Goal: Information Seeking & Learning: Learn about a topic

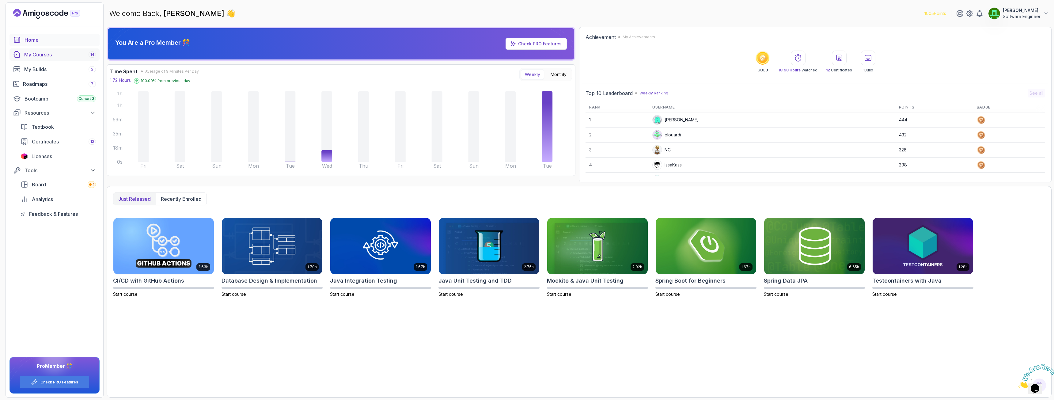
click at [46, 54] on div "My Courses 14" at bounding box center [60, 54] width 72 height 7
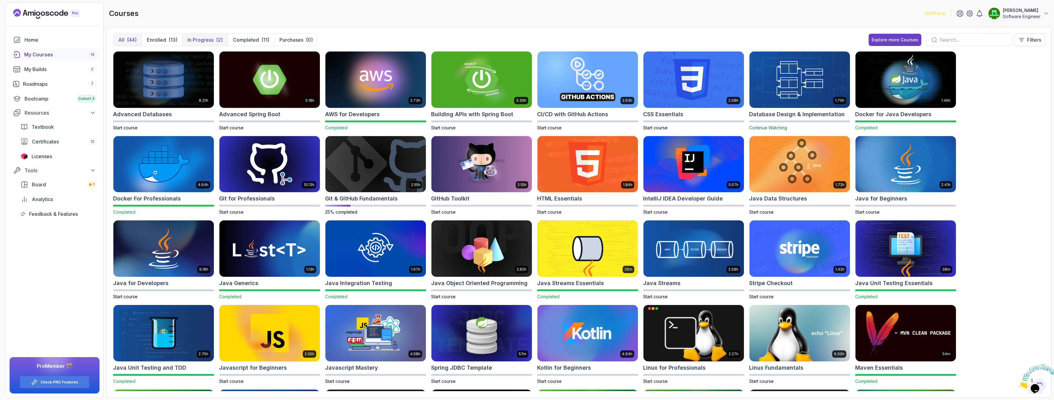
click at [204, 36] on button "In Progress (2)" at bounding box center [204, 40] width 45 height 12
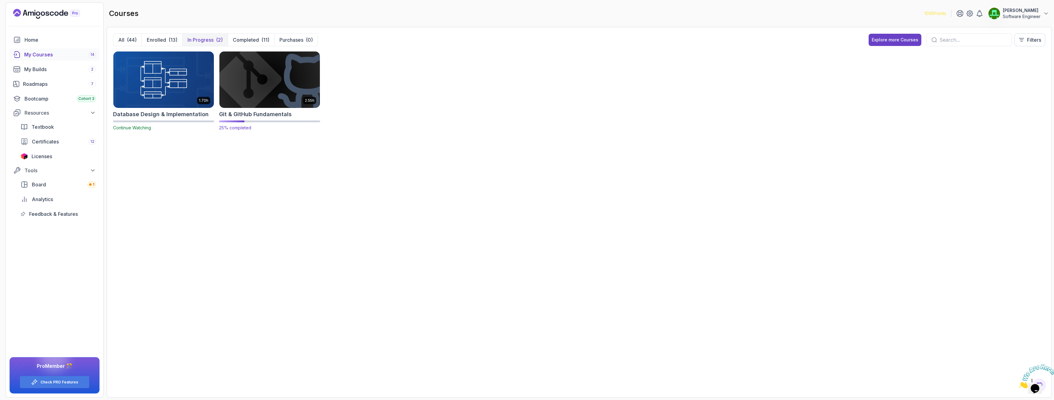
click at [256, 82] on img at bounding box center [269, 79] width 105 height 59
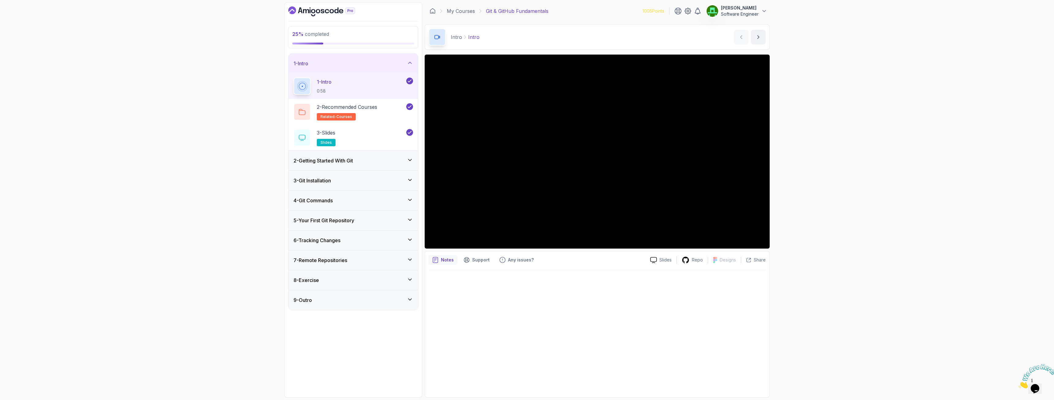
click at [403, 179] on div "3 - Git Installation" at bounding box center [354, 180] width 120 height 7
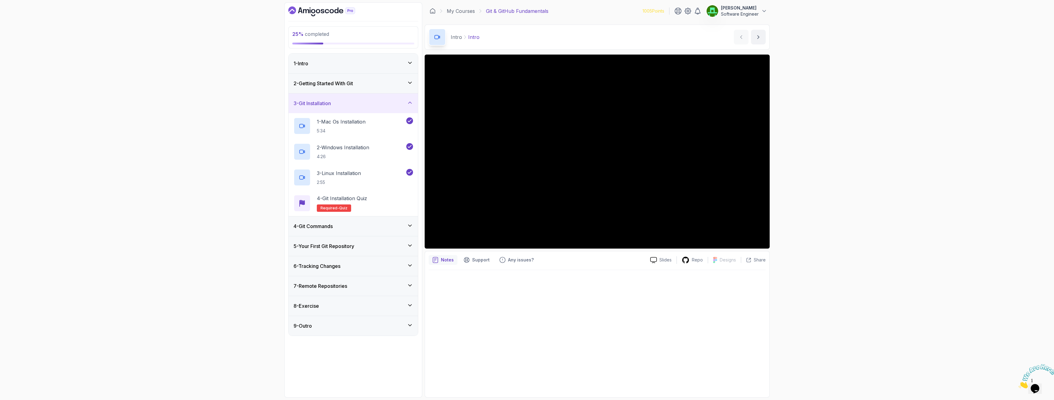
click at [407, 226] on icon at bounding box center [410, 226] width 6 height 6
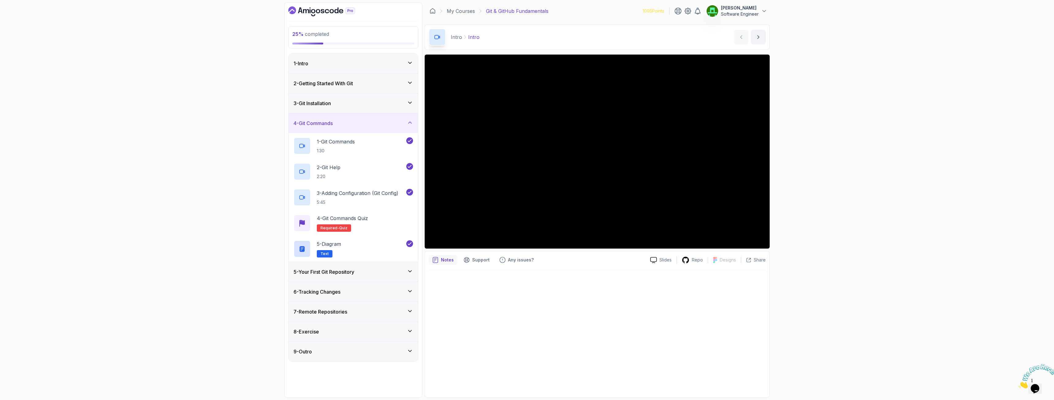
click at [406, 269] on div "5 - Your First Git Repository" at bounding box center [354, 271] width 120 height 7
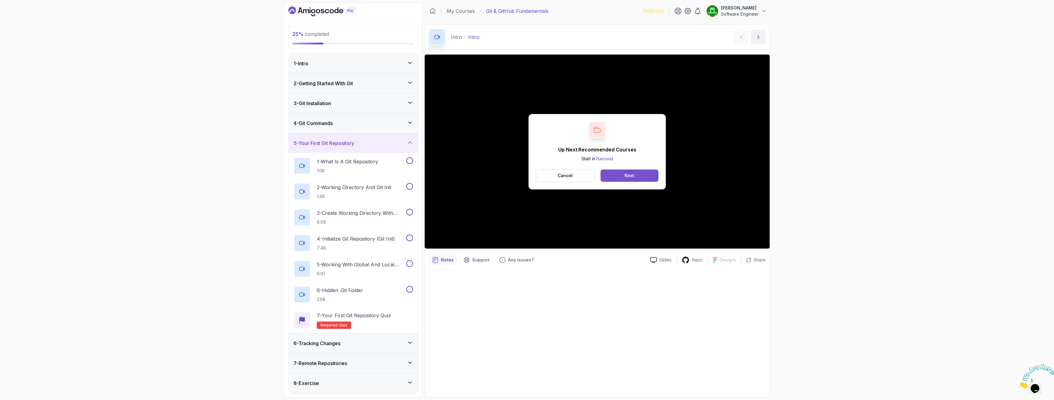
click at [526, 175] on button "Next" at bounding box center [630, 176] width 58 height 12
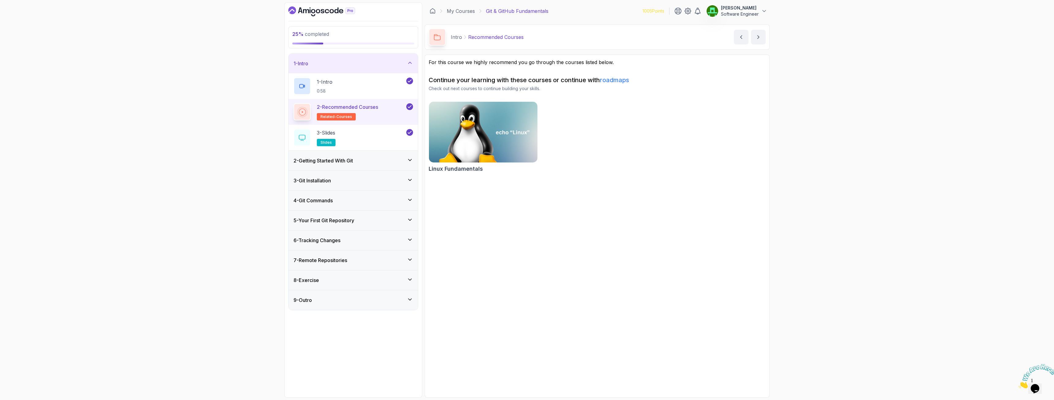
click at [385, 165] on div "2 - Getting Started With Git" at bounding box center [353, 161] width 129 height 20
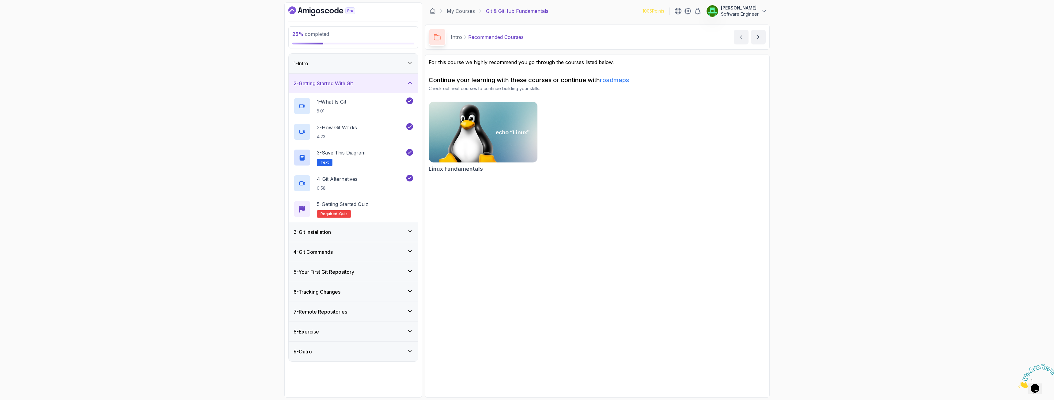
click at [349, 227] on div "3 - Git Installation" at bounding box center [353, 232] width 129 height 20
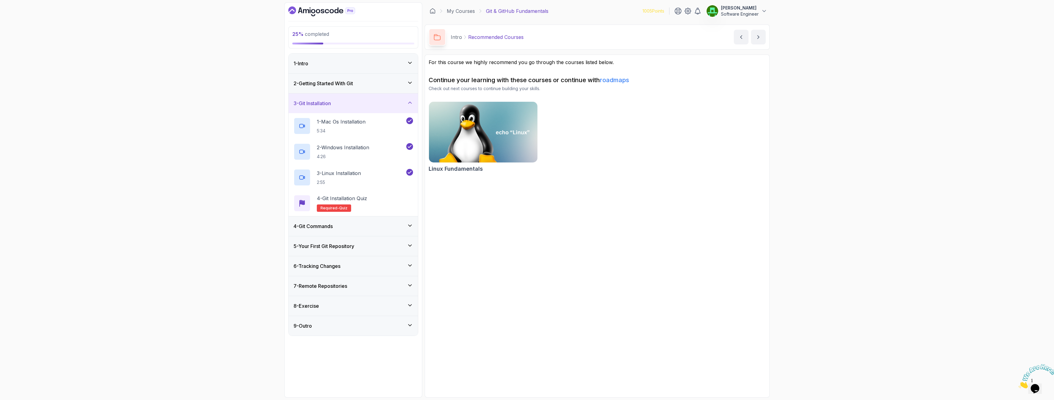
click at [337, 240] on div "5 - Your First Git Repository" at bounding box center [353, 246] width 129 height 20
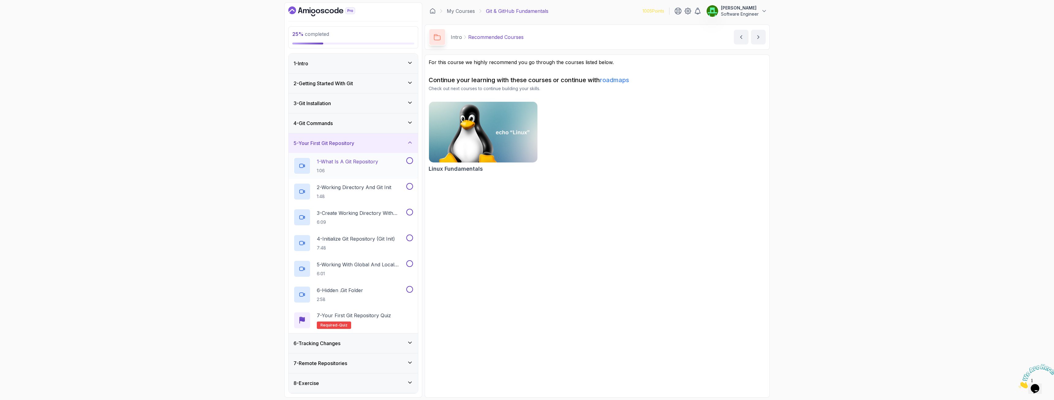
click at [348, 164] on p "1 - What Is A Git Repository" at bounding box center [347, 161] width 61 height 7
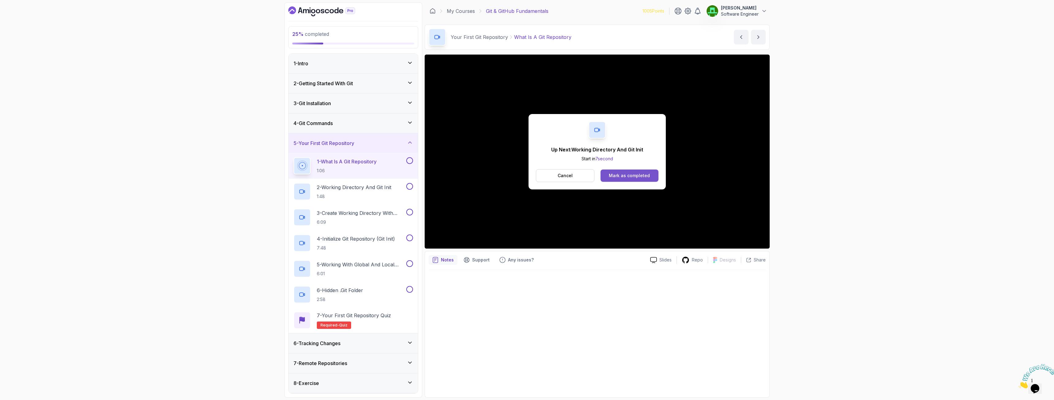
click at [526, 171] on button "Mark as completed" at bounding box center [630, 176] width 58 height 12
click at [526, 179] on button "Mark as completed" at bounding box center [630, 176] width 58 height 12
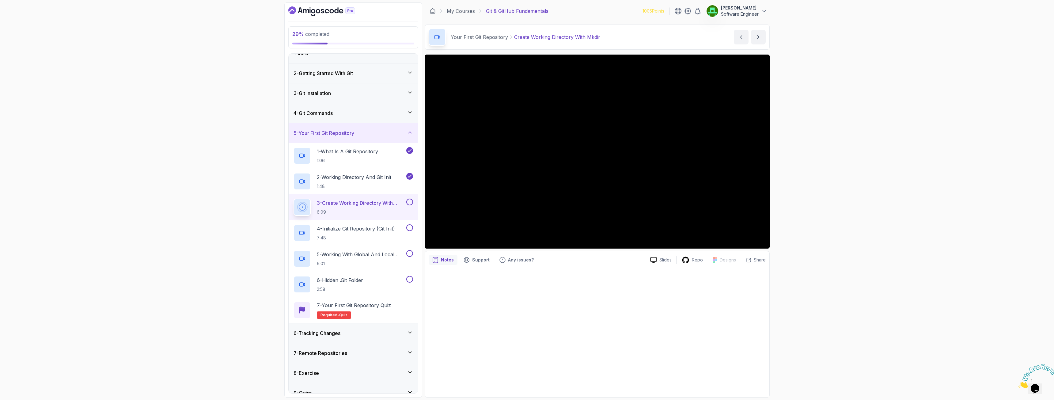
scroll to position [20, 0]
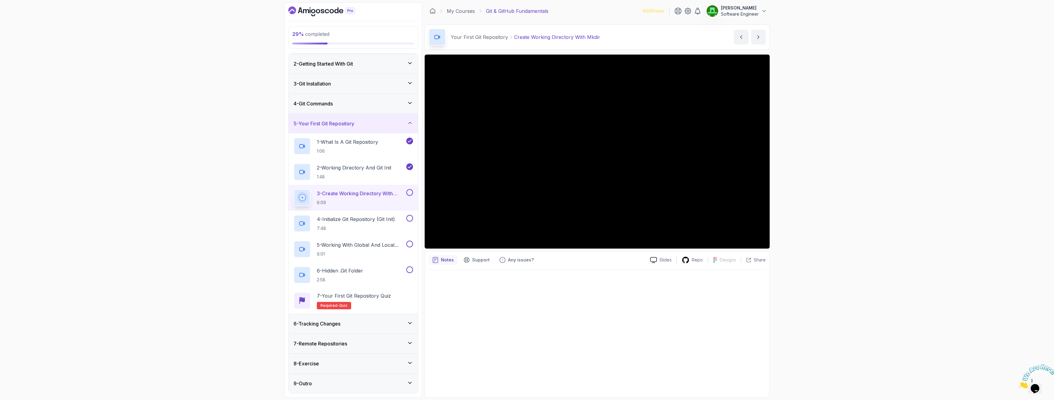
click at [405, 287] on div "6 - Tracking Changes" at bounding box center [354, 323] width 120 height 7
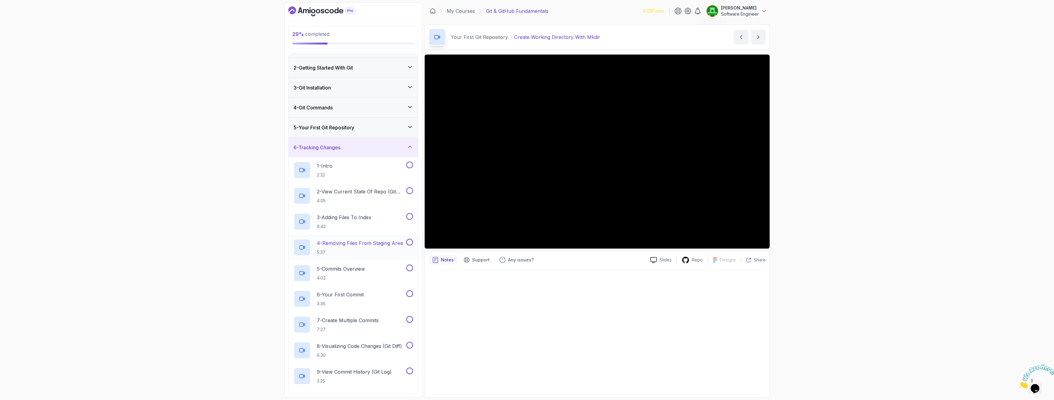
scroll to position [0, 0]
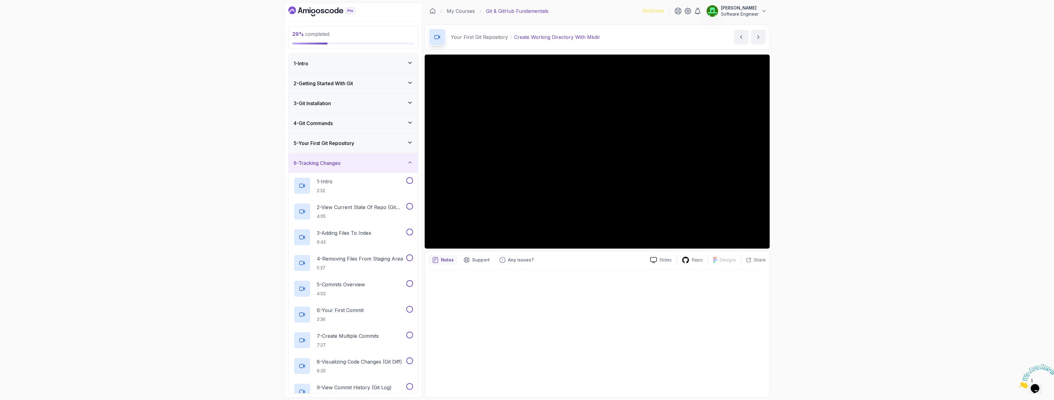
click at [349, 166] on div "6 - Tracking Changes" at bounding box center [354, 162] width 120 height 7
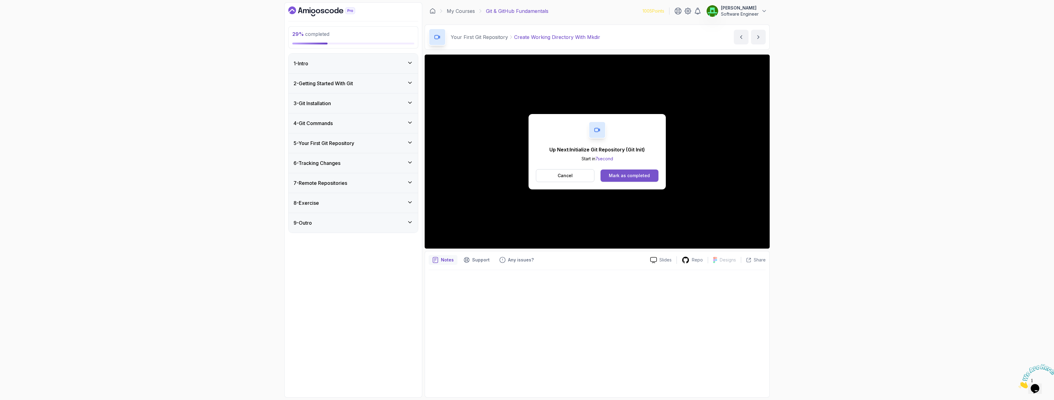
click at [526, 173] on div "Mark as completed" at bounding box center [629, 176] width 41 height 6
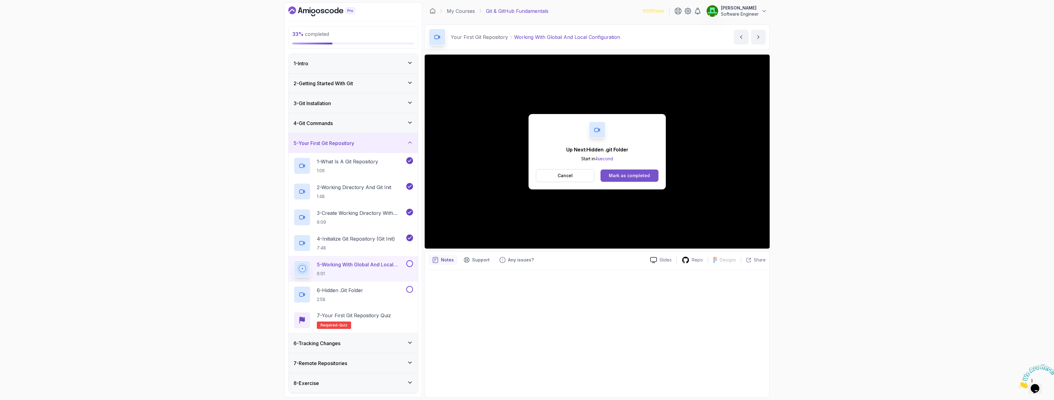
click at [526, 176] on div "Mark as completed" at bounding box center [629, 176] width 41 height 6
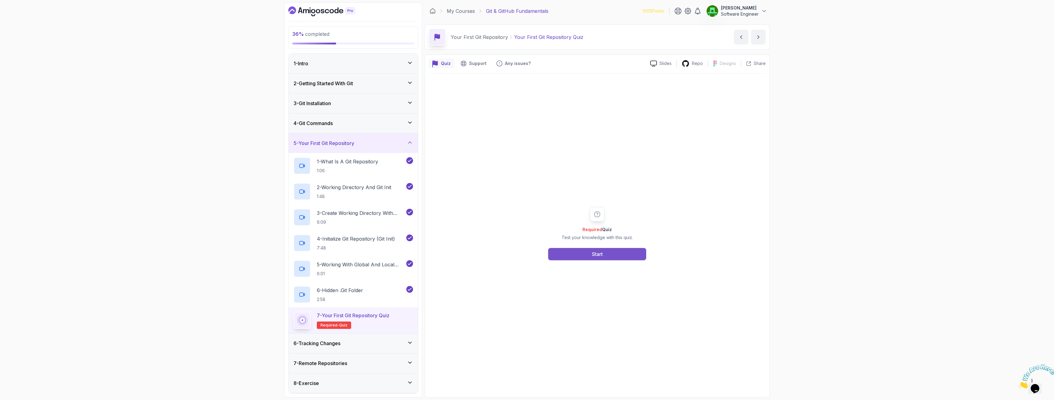
click at [526, 258] on button "Start" at bounding box center [597, 254] width 98 height 12
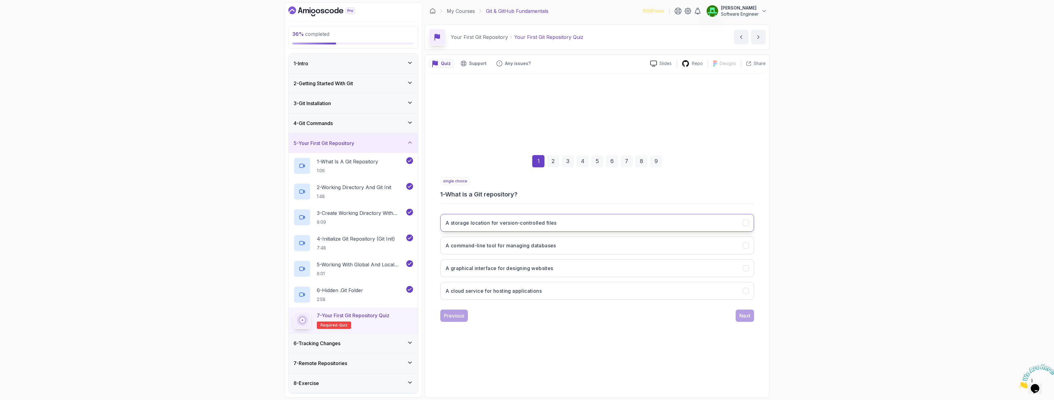
click at [506, 225] on h3 "A storage location for version-controlled files" at bounding box center [501, 222] width 111 height 7
click at [526, 287] on button "Next" at bounding box center [745, 316] width 18 height 12
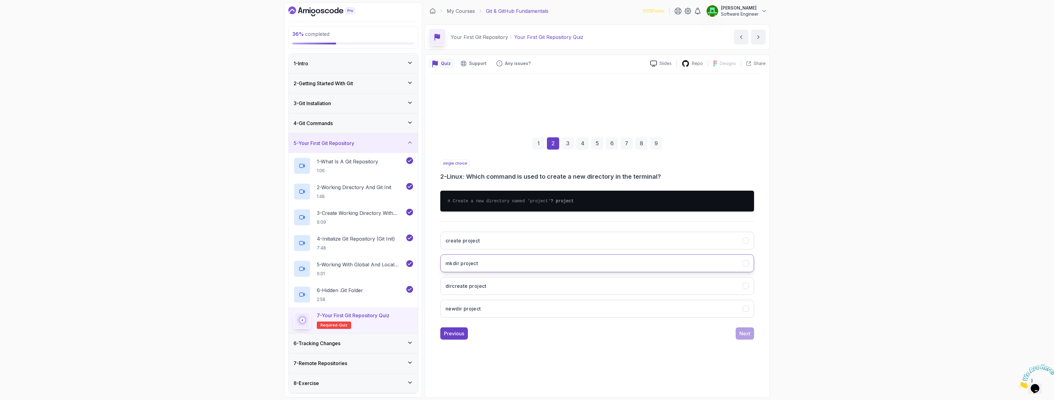
click at [463, 267] on h3 "mkdir project" at bounding box center [462, 263] width 32 height 7
click at [526, 287] on div "Next" at bounding box center [745, 333] width 11 height 7
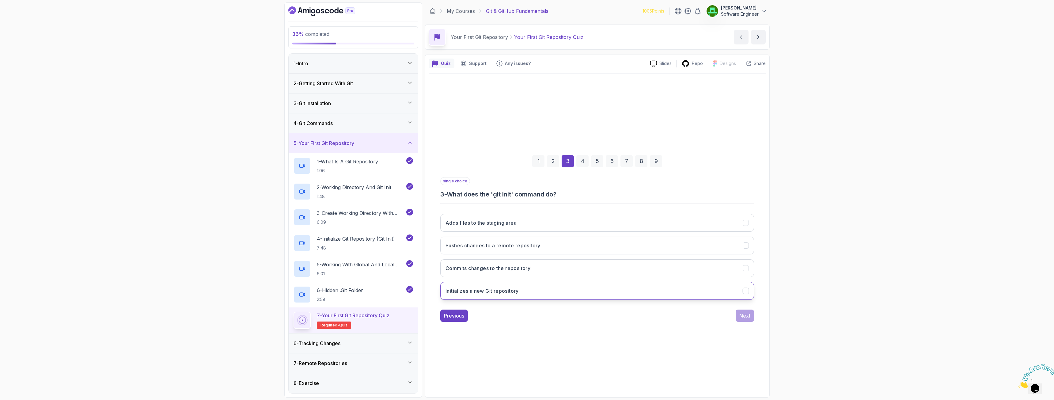
click at [485, 287] on button "Initializes a new Git repository" at bounding box center [597, 291] width 314 height 18
click at [526, 287] on div "Next" at bounding box center [745, 315] width 11 height 7
click at [463, 248] on h3 "In the root of the Git repository" at bounding box center [483, 245] width 75 height 7
click at [526, 287] on div "Next" at bounding box center [745, 315] width 11 height 7
click at [526, 287] on button "To store all the metadata and history of the repository" at bounding box center [597, 291] width 314 height 18
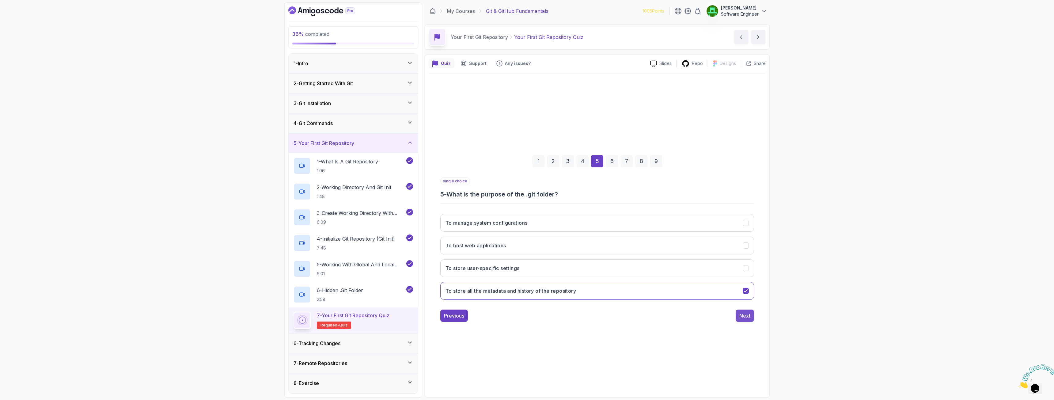
click at [526, 287] on div "Next" at bounding box center [745, 315] width 11 height 7
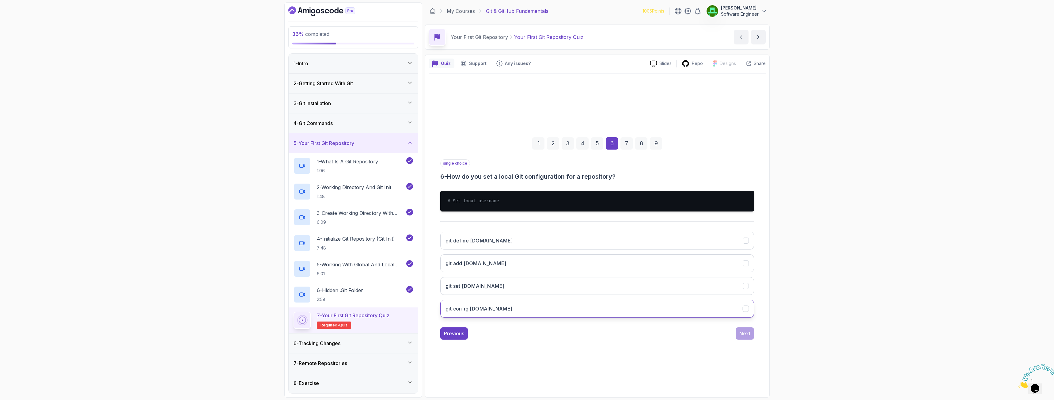
click at [506, 287] on button "git config [DOMAIN_NAME]" at bounding box center [597, 309] width 314 height 18
click at [526, 287] on button "Next" at bounding box center [745, 333] width 18 height 12
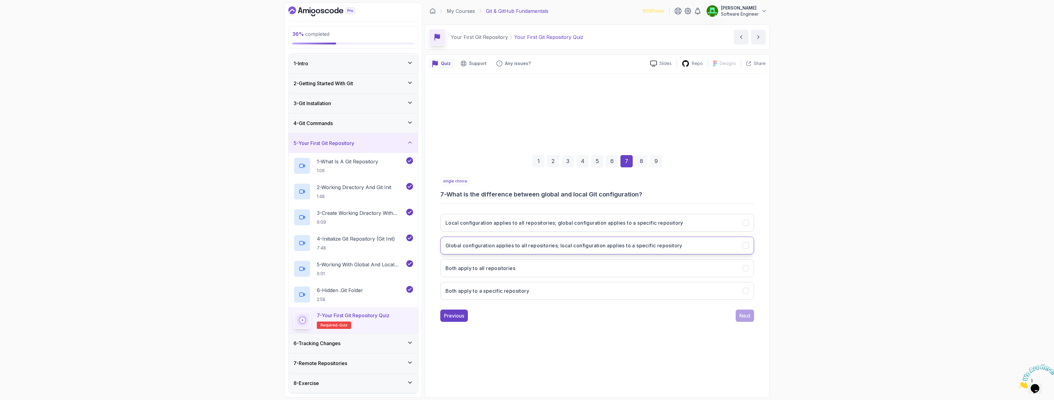
drag, startPoint x: 637, startPoint y: 247, endPoint x: 634, endPoint y: 259, distance: 12.6
click at [526, 247] on h3 "Global configuration applies to all repositories; local configuration applies t…" at bounding box center [564, 245] width 237 height 7
click at [526, 287] on div "Next" at bounding box center [745, 315] width 11 height 7
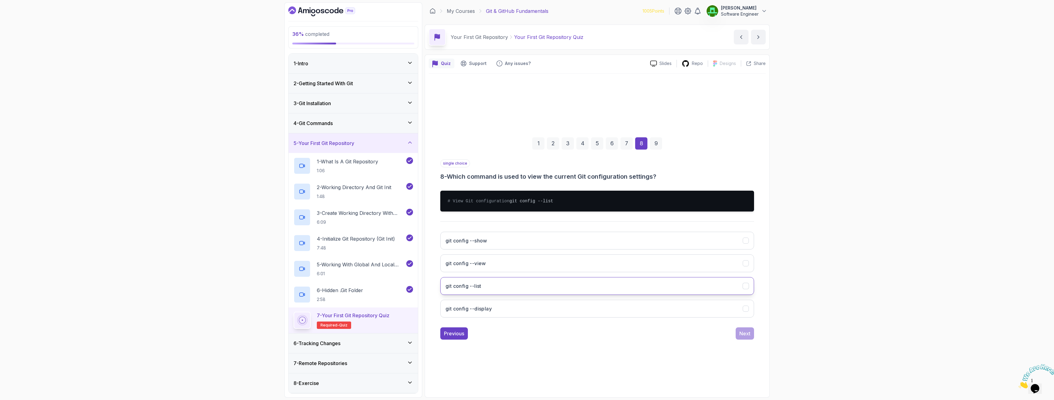
click at [505, 287] on button "git config --list" at bounding box center [597, 286] width 314 height 18
click at [526, 287] on div "Next" at bounding box center [745, 333] width 11 height 7
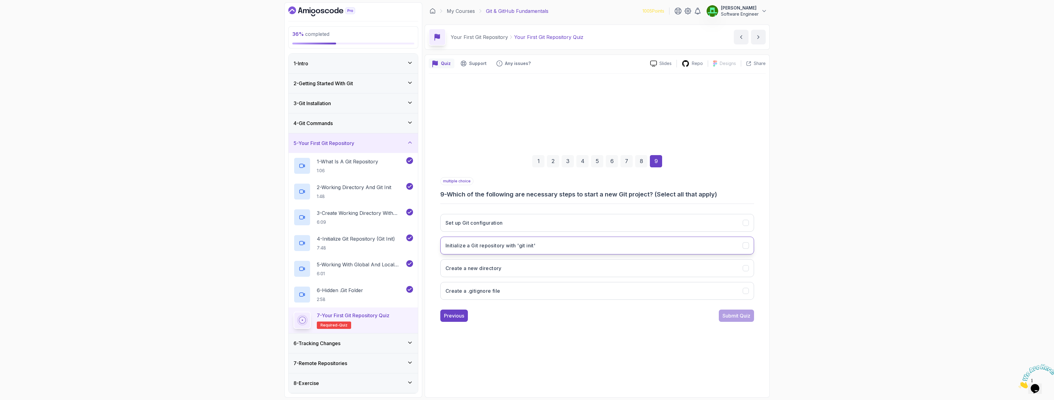
click at [524, 242] on button "Initialize a Git repository with 'git init'" at bounding box center [597, 246] width 314 height 18
click at [526, 287] on button "Submit Quiz" at bounding box center [736, 316] width 35 height 12
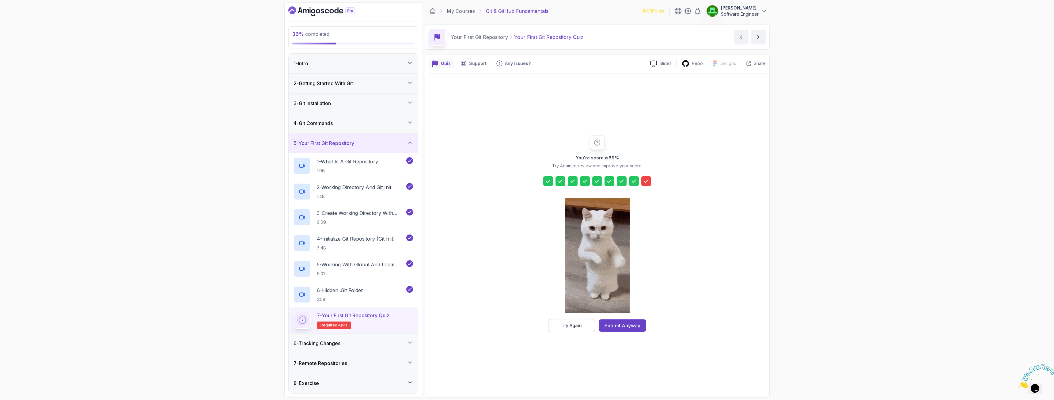
click at [340, 287] on h3 "6 - Tracking Changes" at bounding box center [317, 343] width 47 height 7
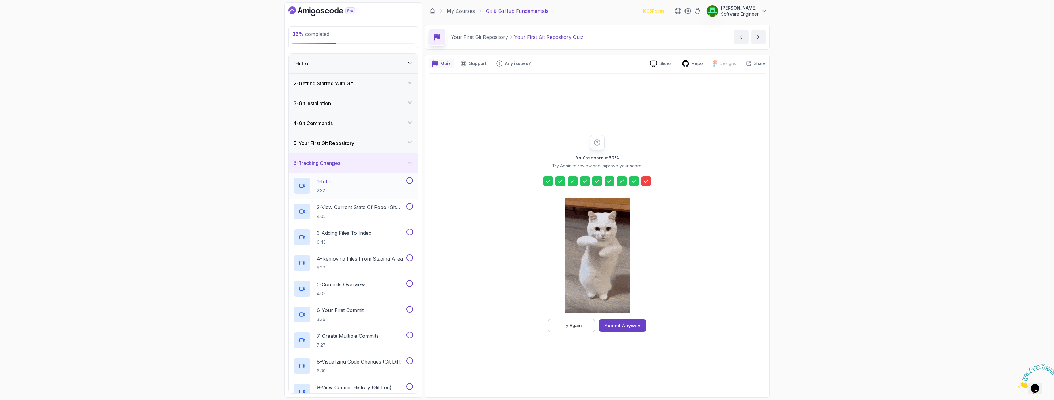
click at [330, 181] on p "1 - Intro" at bounding box center [325, 181] width 16 height 7
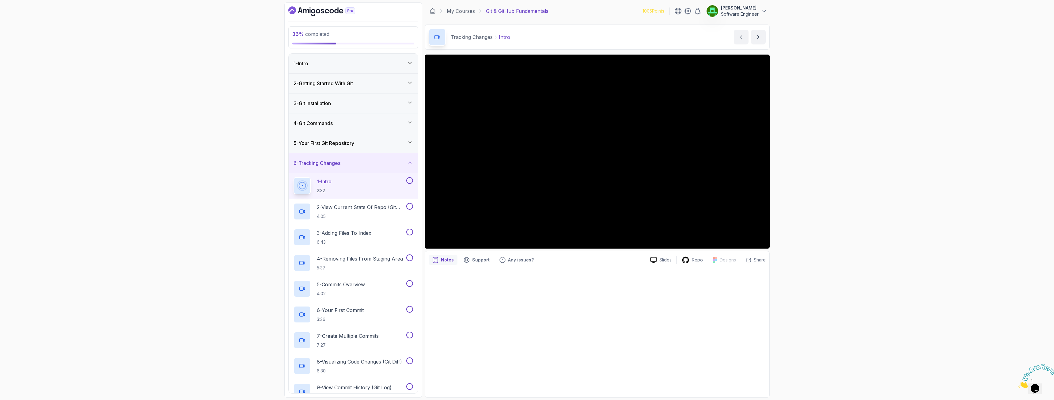
drag, startPoint x: 412, startPoint y: 181, endPoint x: 414, endPoint y: 193, distance: 12.1
click at [412, 181] on button at bounding box center [409, 180] width 7 height 7
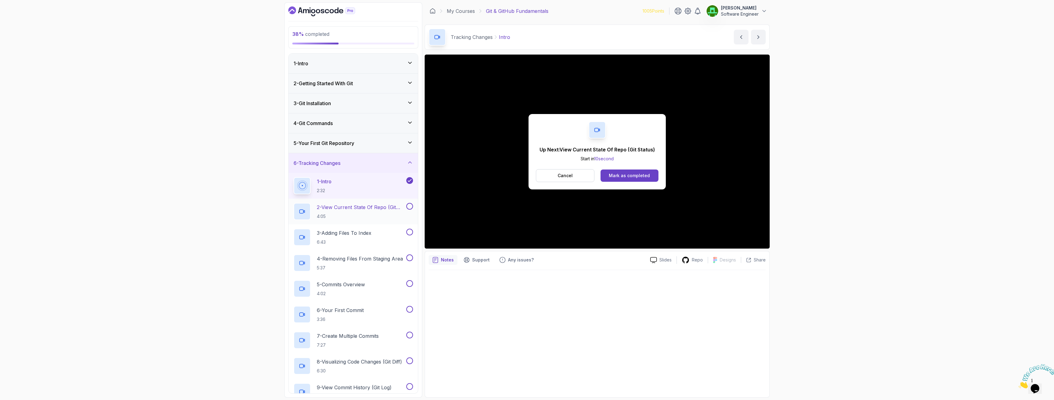
click at [372, 207] on p "2 - View Current State Of Repo (Git Status)" at bounding box center [361, 207] width 88 height 7
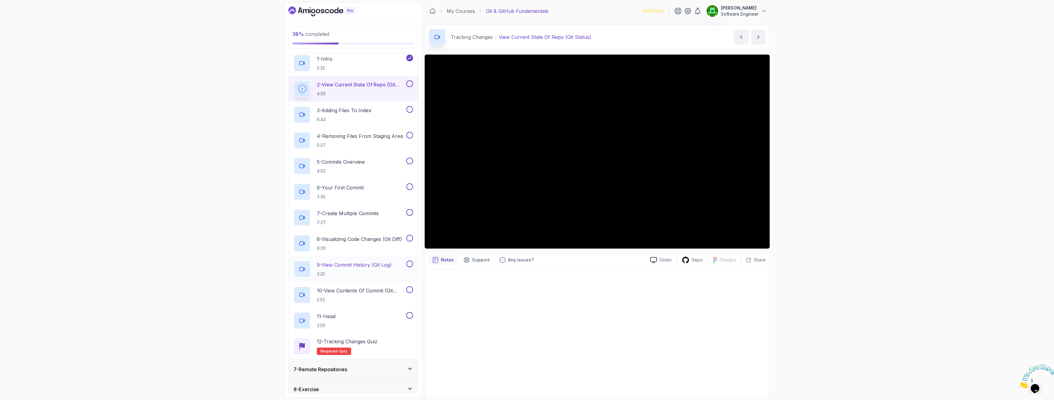
scroll to position [148, 0]
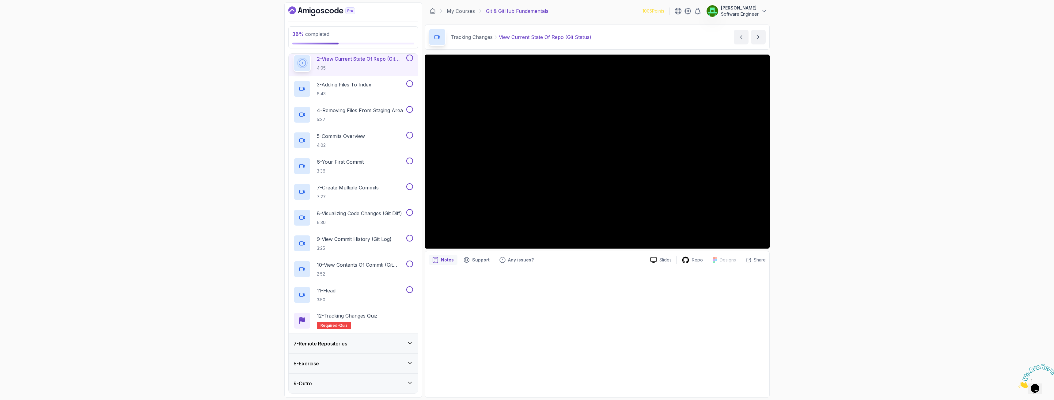
click at [336, 287] on h3 "7 - Remote Repositories" at bounding box center [321, 343] width 54 height 7
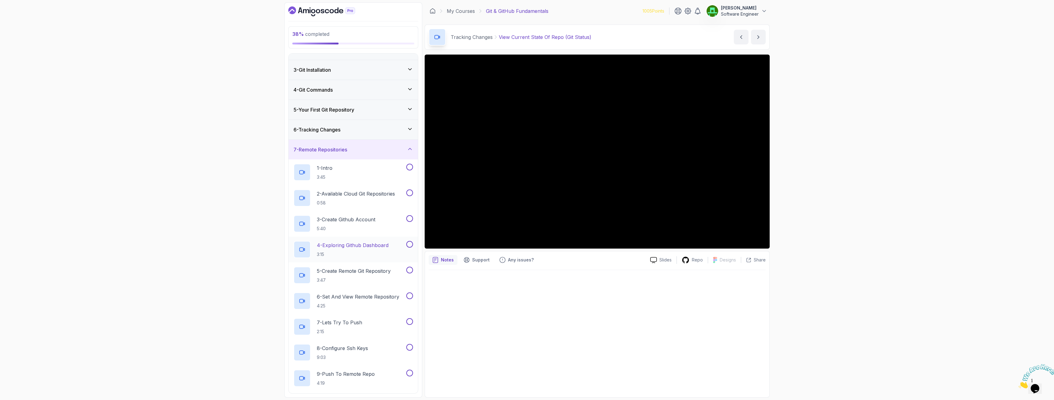
scroll to position [92, 0]
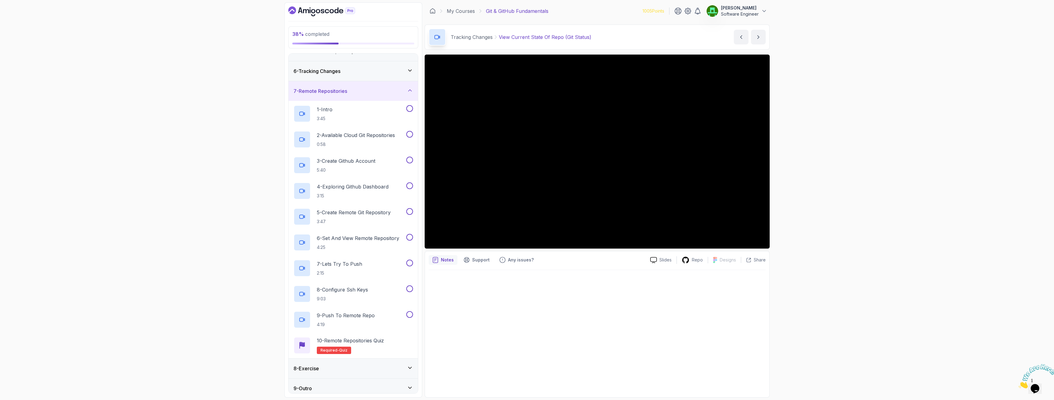
click at [319, 92] on h3 "7 - Remote Repositories" at bounding box center [321, 90] width 54 height 7
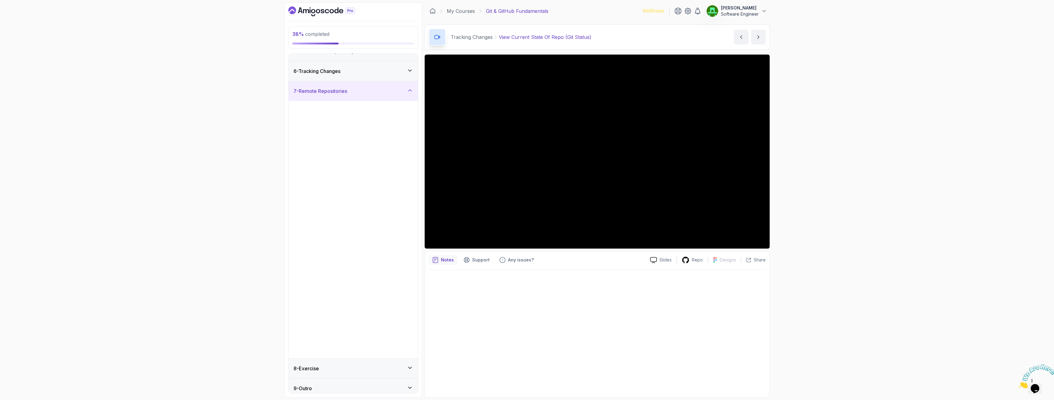
scroll to position [0, 0]
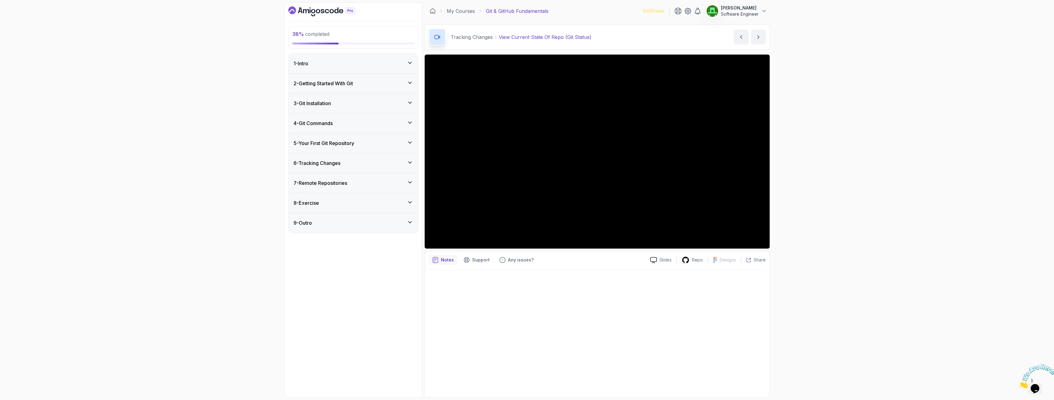
click at [323, 204] on div "8 - Exercise" at bounding box center [354, 202] width 120 height 7
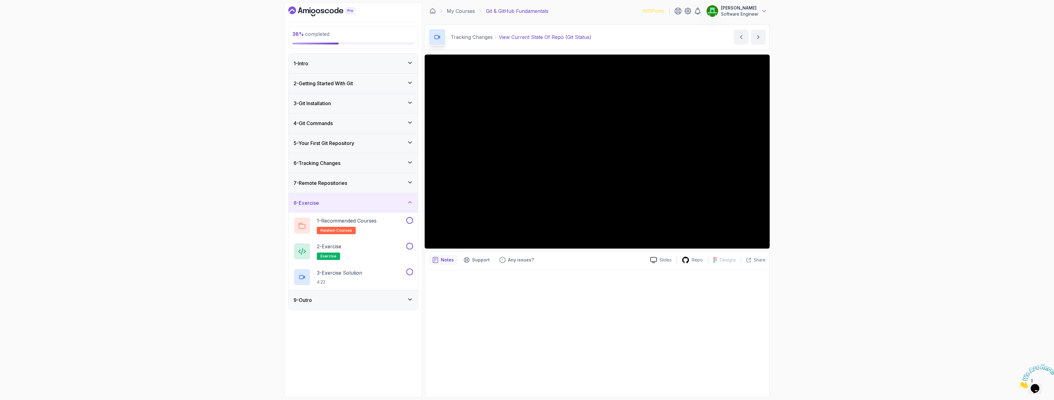
click at [323, 204] on div "8 - Exercise" at bounding box center [354, 202] width 120 height 7
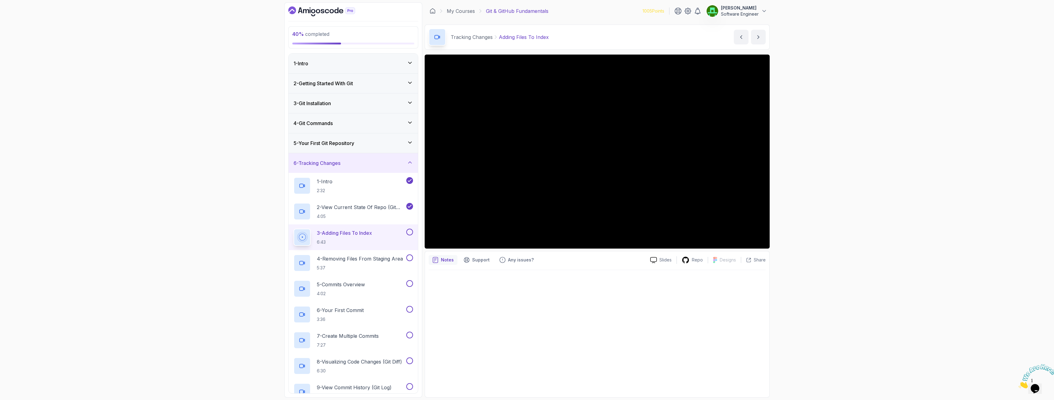
click at [128, 251] on div "40 % completed 1 - Intro 2 - Getting Started With Git 3 - Git Installation 4 - …" at bounding box center [527, 200] width 1054 height 400
click at [75, 247] on div "40 % completed 1 - Intro 2 - Getting Started With Git 3 - Git Installation 4 - …" at bounding box center [527, 200] width 1054 height 400
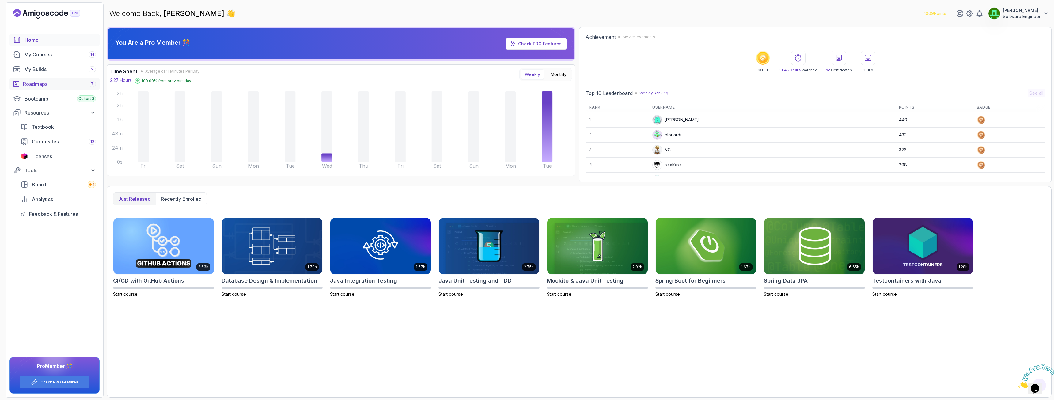
click at [37, 83] on div "Roadmaps 7" at bounding box center [59, 83] width 73 height 7
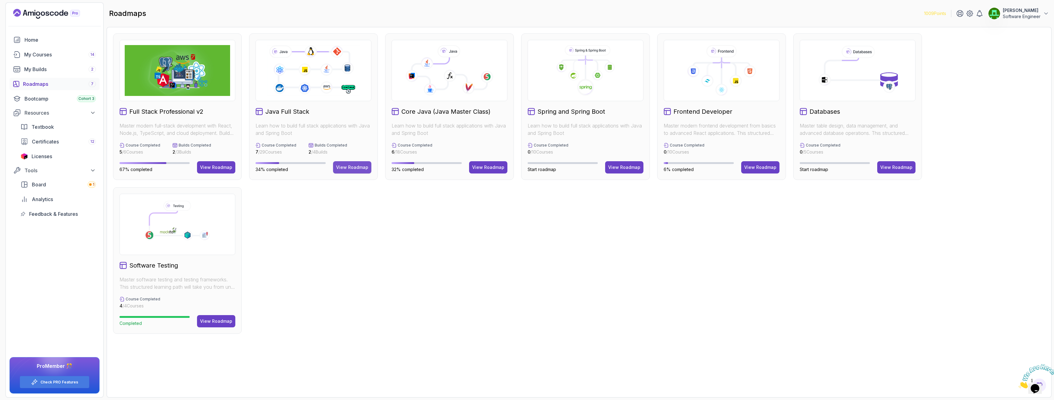
click at [353, 173] on button "View Roadmap" at bounding box center [352, 167] width 38 height 12
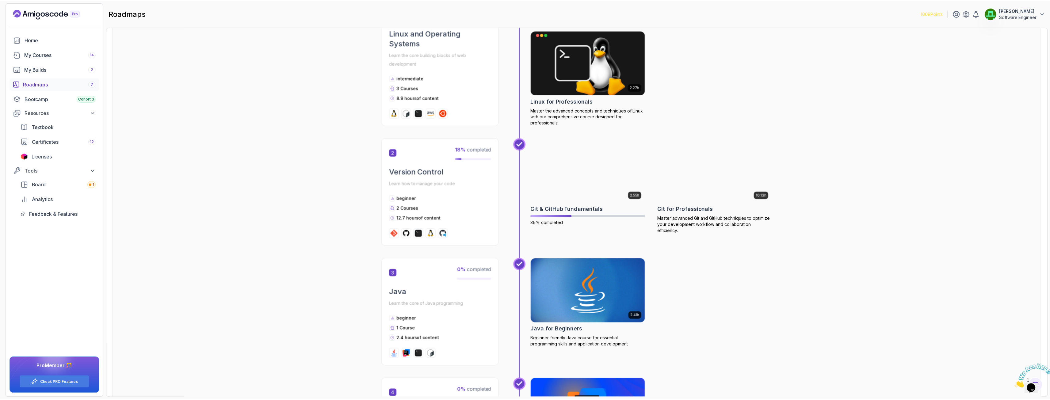
scroll to position [307, 0]
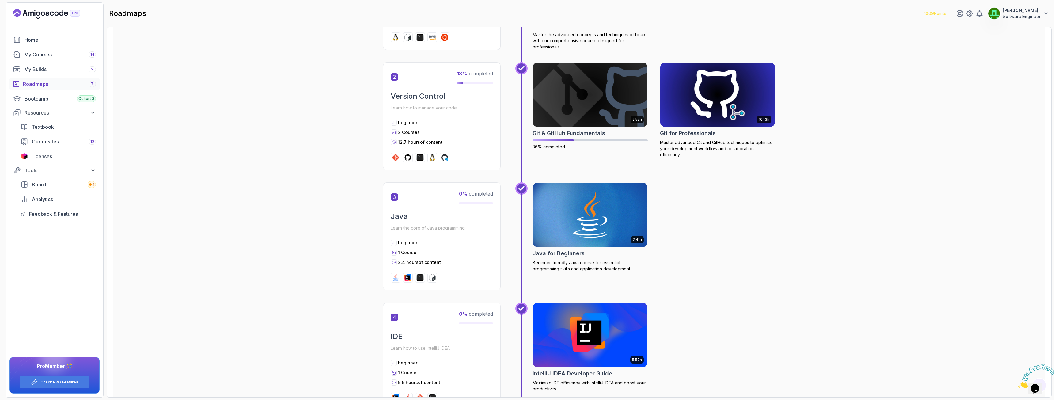
click at [711, 92] on img at bounding box center [718, 94] width 120 height 67
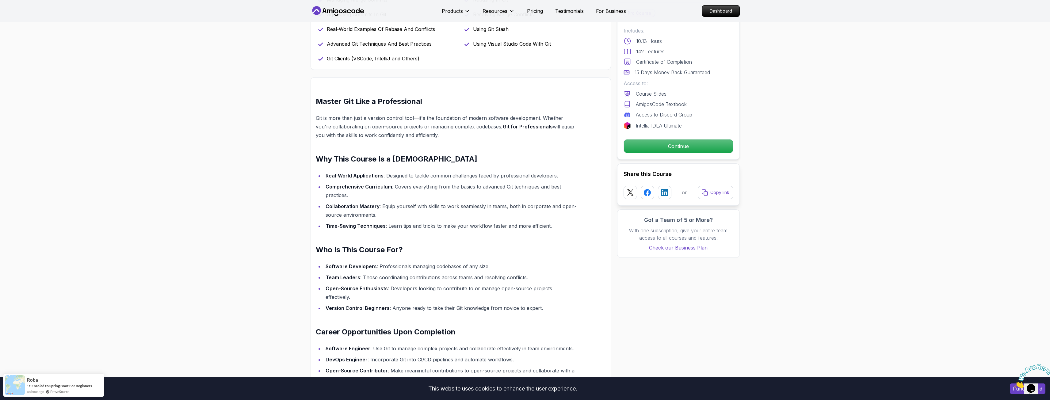
scroll to position [398, 0]
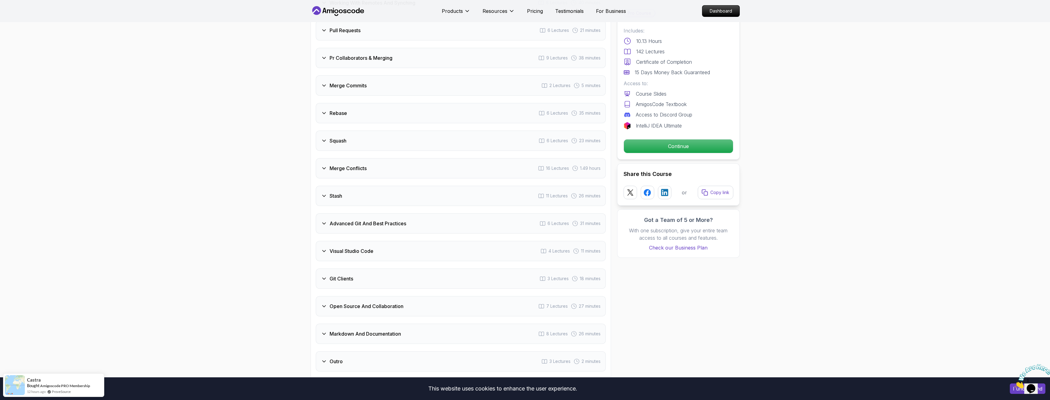
scroll to position [1134, 0]
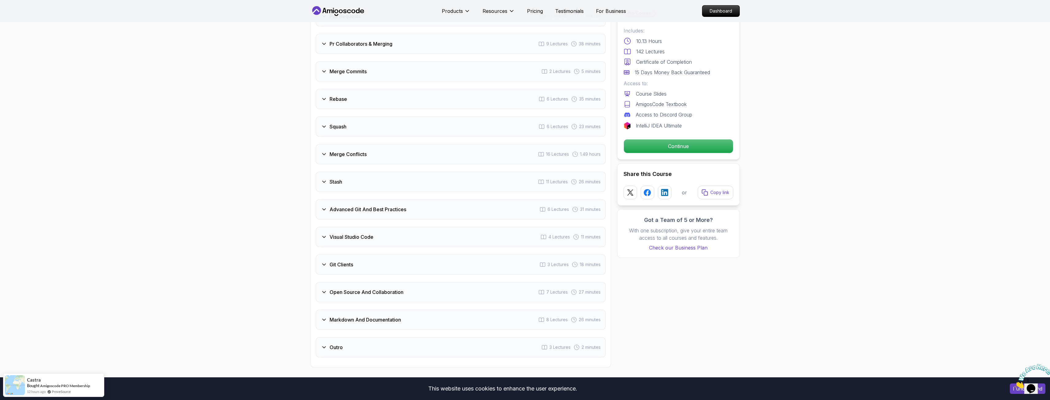
click at [372, 233] on h3 "Visual Studio Code" at bounding box center [352, 236] width 44 height 7
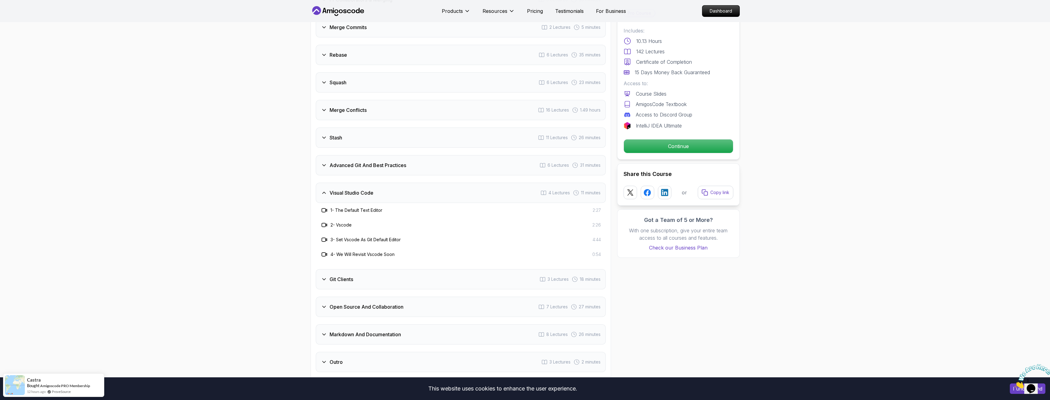
scroll to position [1090, 0]
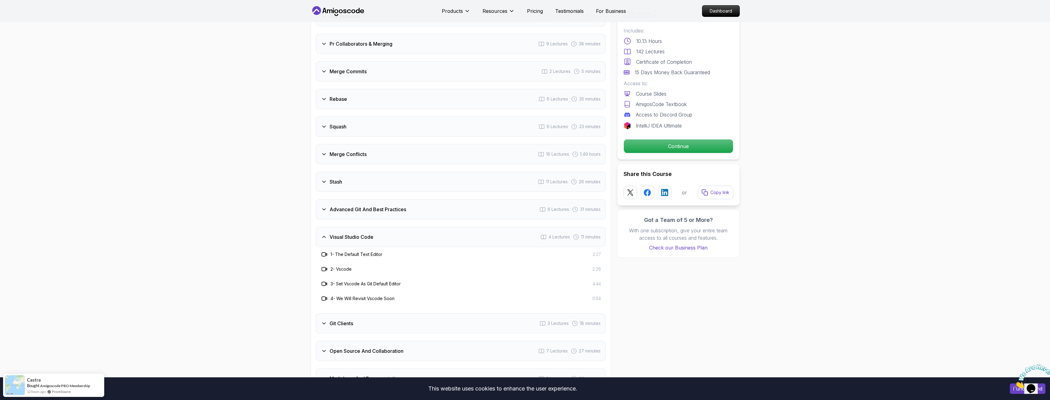
click at [372, 233] on h3 "Visual Studio Code" at bounding box center [352, 236] width 44 height 7
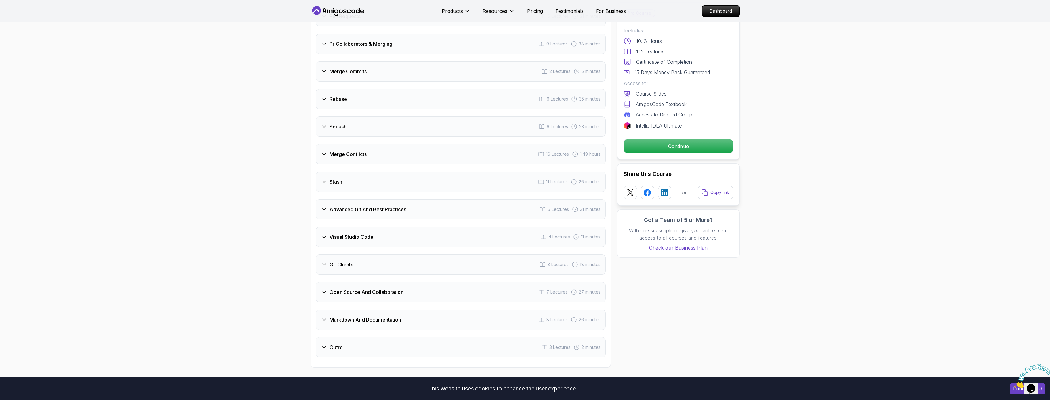
click at [372, 233] on h3 "Visual Studio Code" at bounding box center [352, 236] width 44 height 7
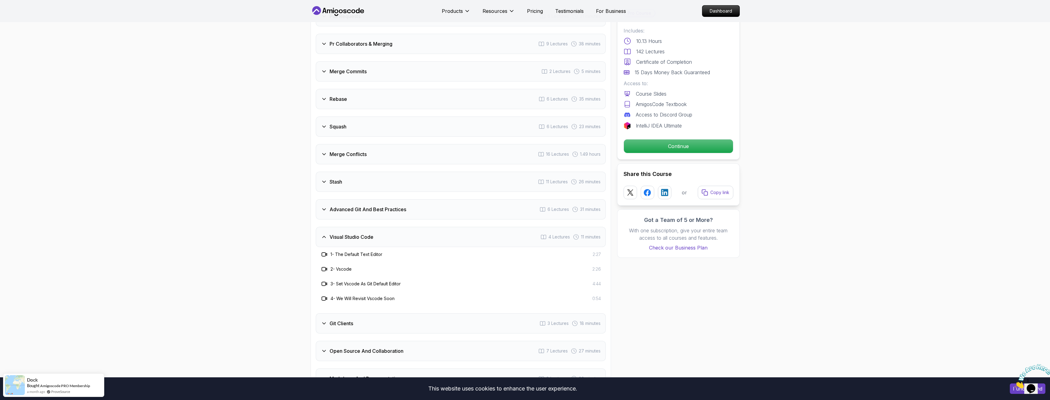
click at [372, 233] on h3 "Visual Studio Code" at bounding box center [352, 236] width 44 height 7
click at [348, 254] on div "Git Clients 3 Lectures 18 minutes" at bounding box center [461, 264] width 290 height 20
click at [352, 261] on h3 "Git Clients" at bounding box center [342, 264] width 24 height 7
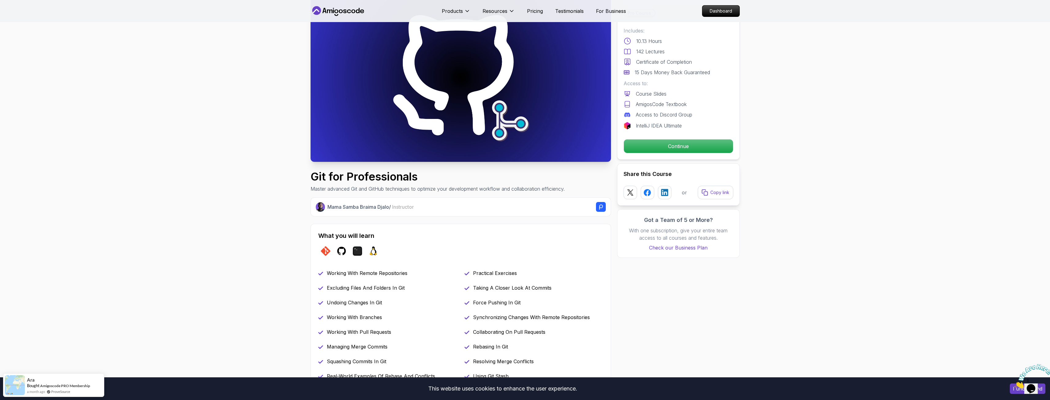
scroll to position [0, 0]
